Goal: Transaction & Acquisition: Purchase product/service

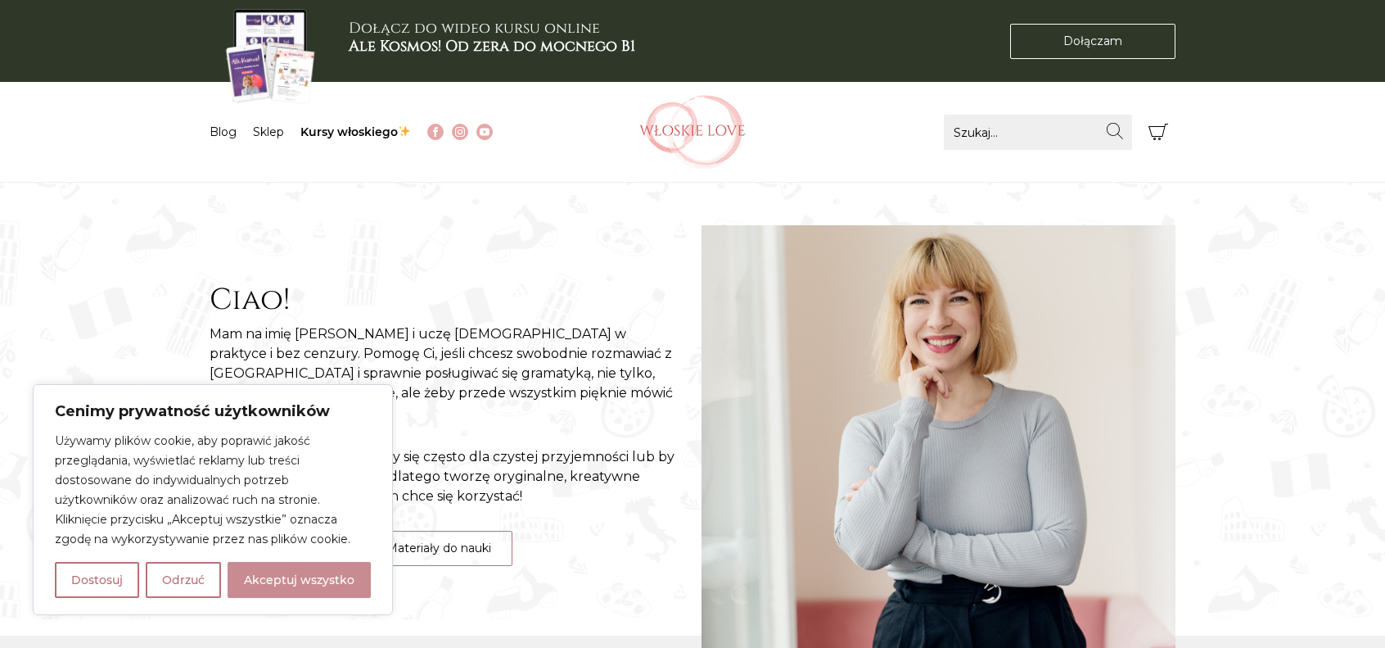
click at [341, 576] on button "Akceptuj wszystko" at bounding box center [299, 580] width 143 height 36
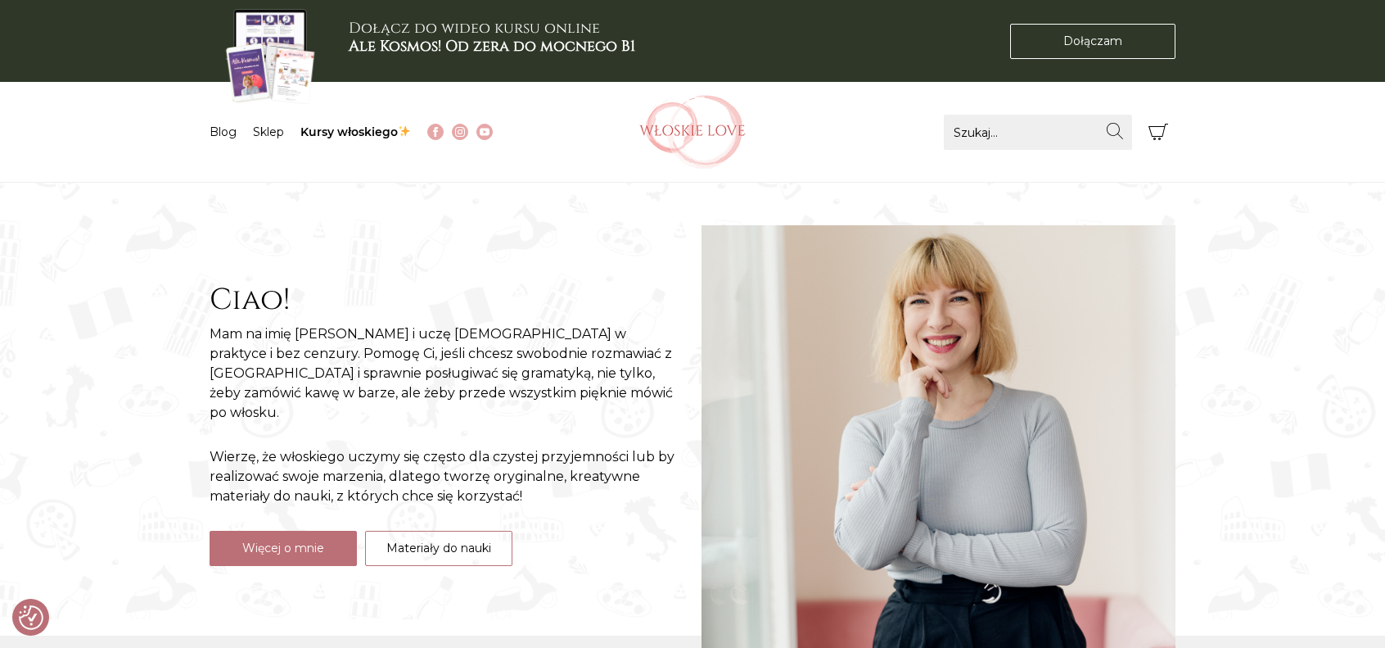
checkbox input "true"
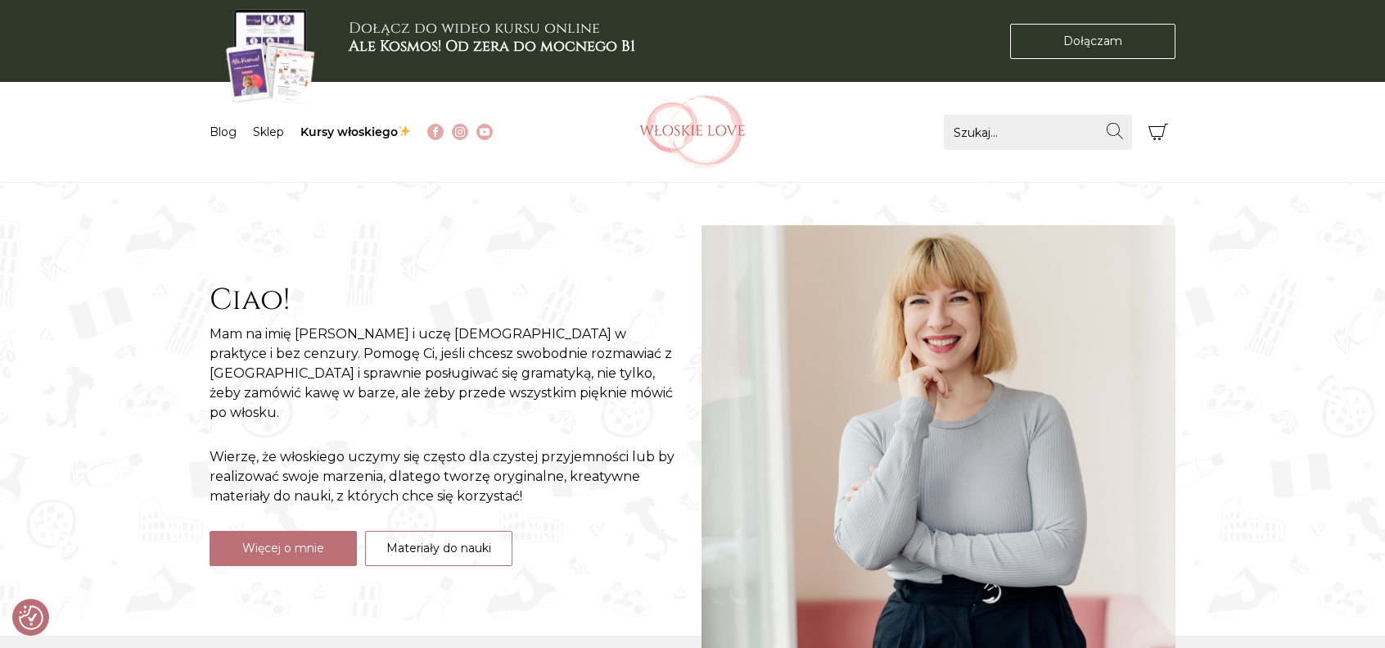
drag, startPoint x: 219, startPoint y: 135, endPoint x: 716, endPoint y: 126, distance: 496.2
click at [716, 126] on img at bounding box center [692, 132] width 106 height 74
click at [689, 136] on img at bounding box center [692, 132] width 106 height 74
click at [264, 136] on link "Sklep" at bounding box center [268, 131] width 31 height 15
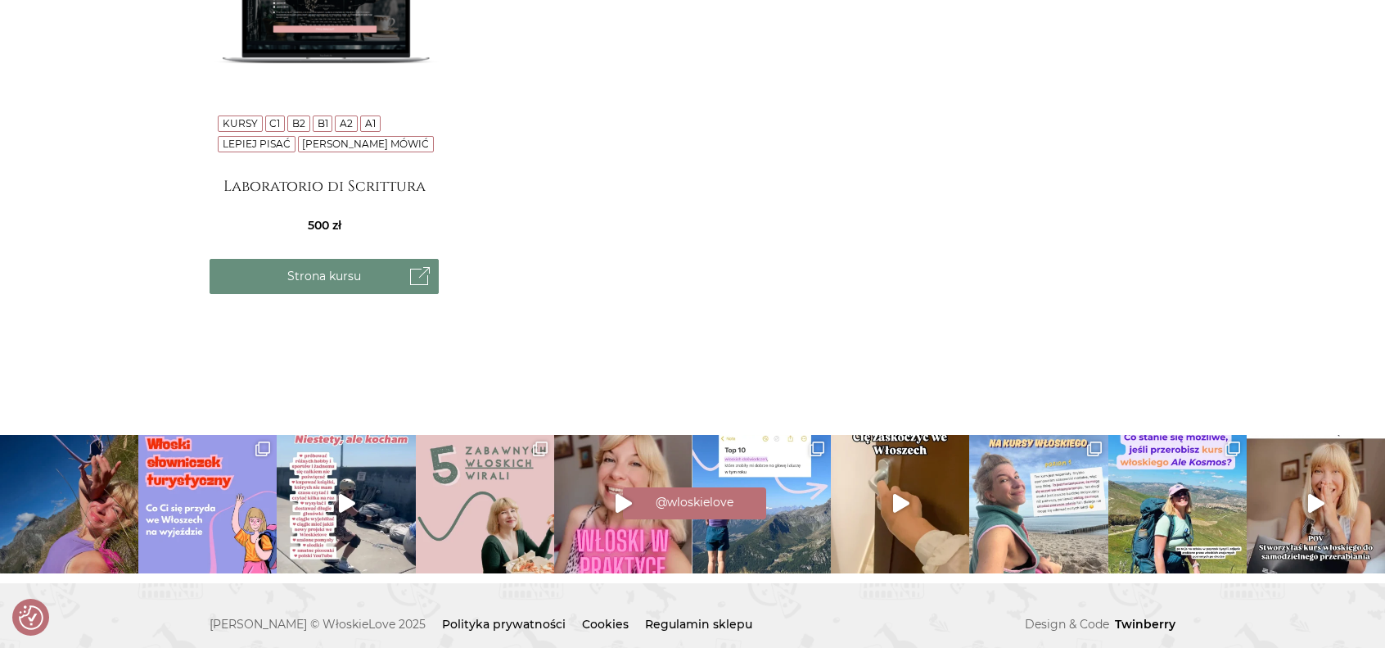
scroll to position [860, 0]
